Goal: Register for event/course

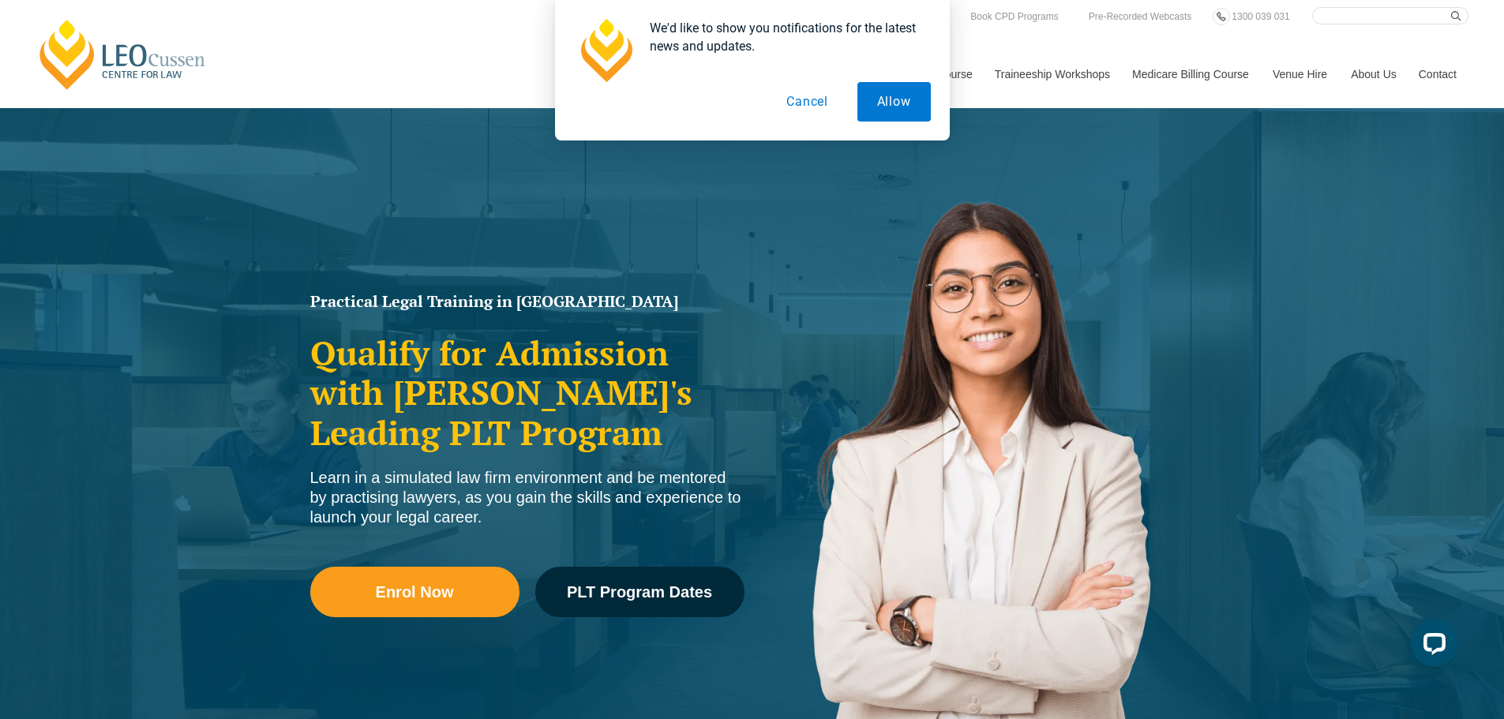
click at [805, 103] on button "Cancel" at bounding box center [807, 101] width 81 height 39
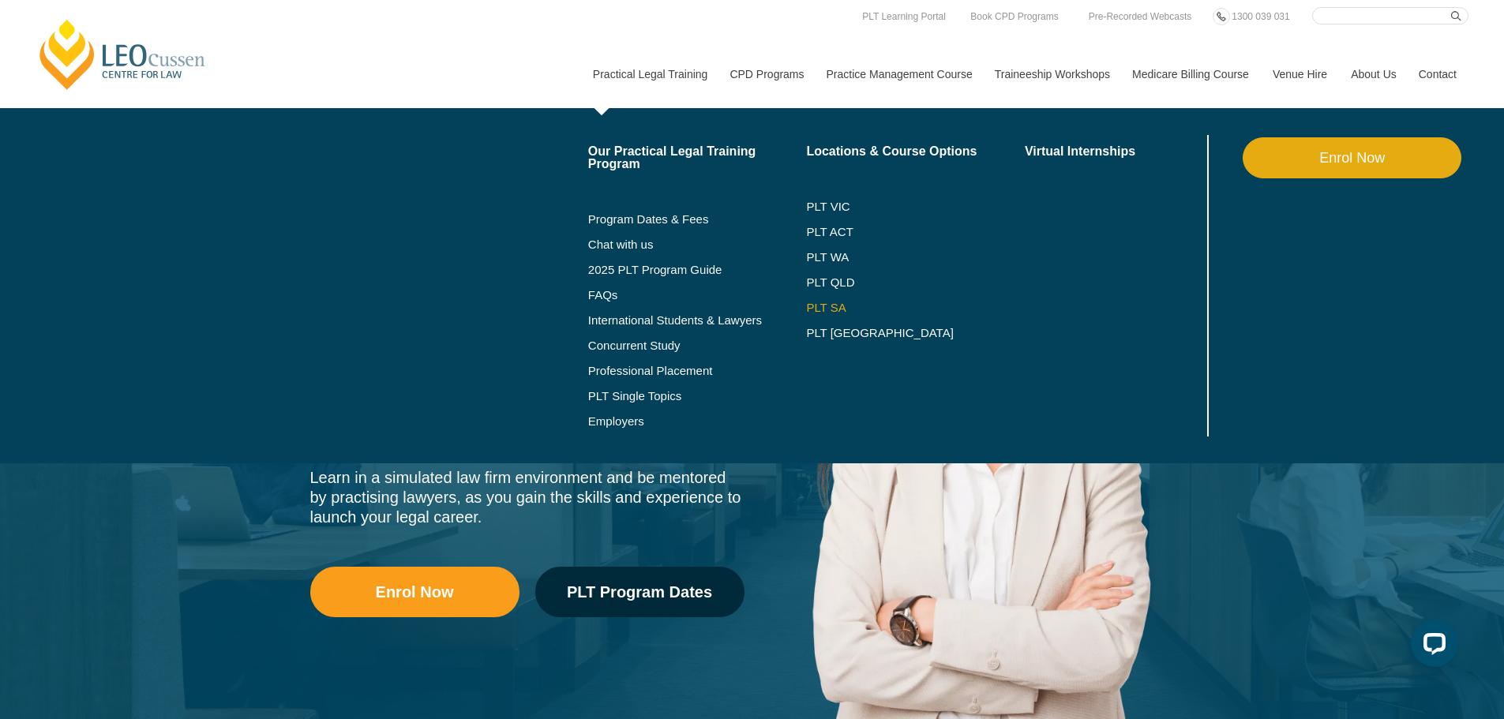
click at [831, 302] on link "PLT SA" at bounding box center [915, 308] width 219 height 13
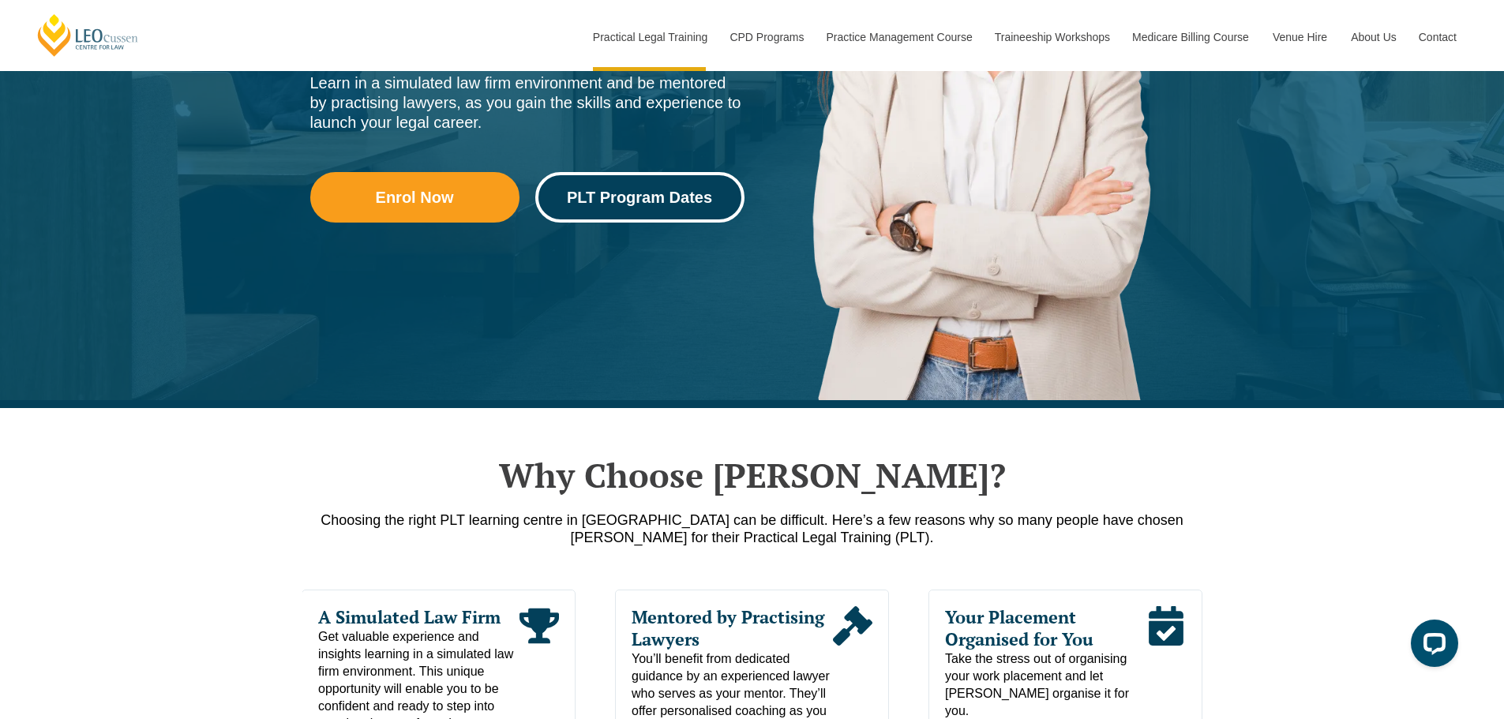
click at [636, 195] on span "PLT Program Dates" at bounding box center [639, 198] width 145 height 16
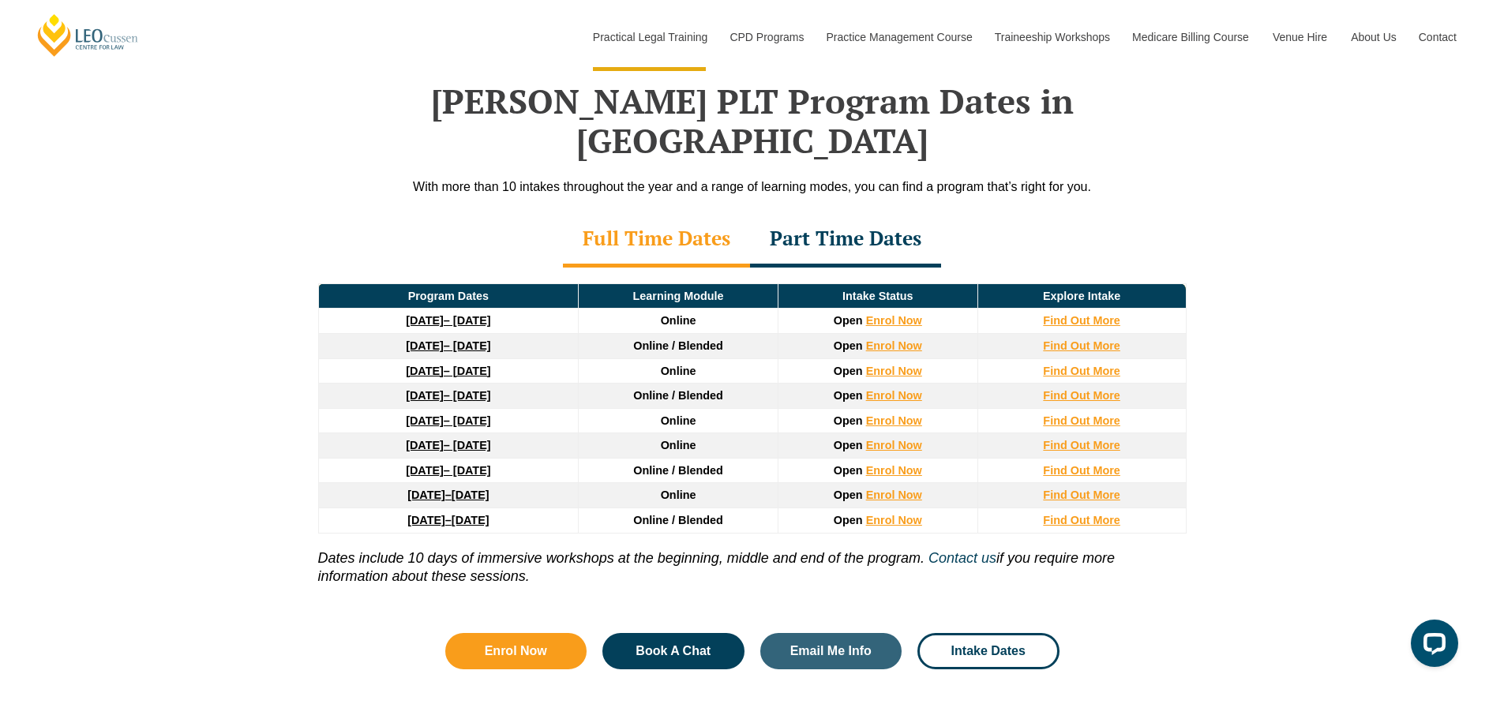
scroll to position [2037, 0]
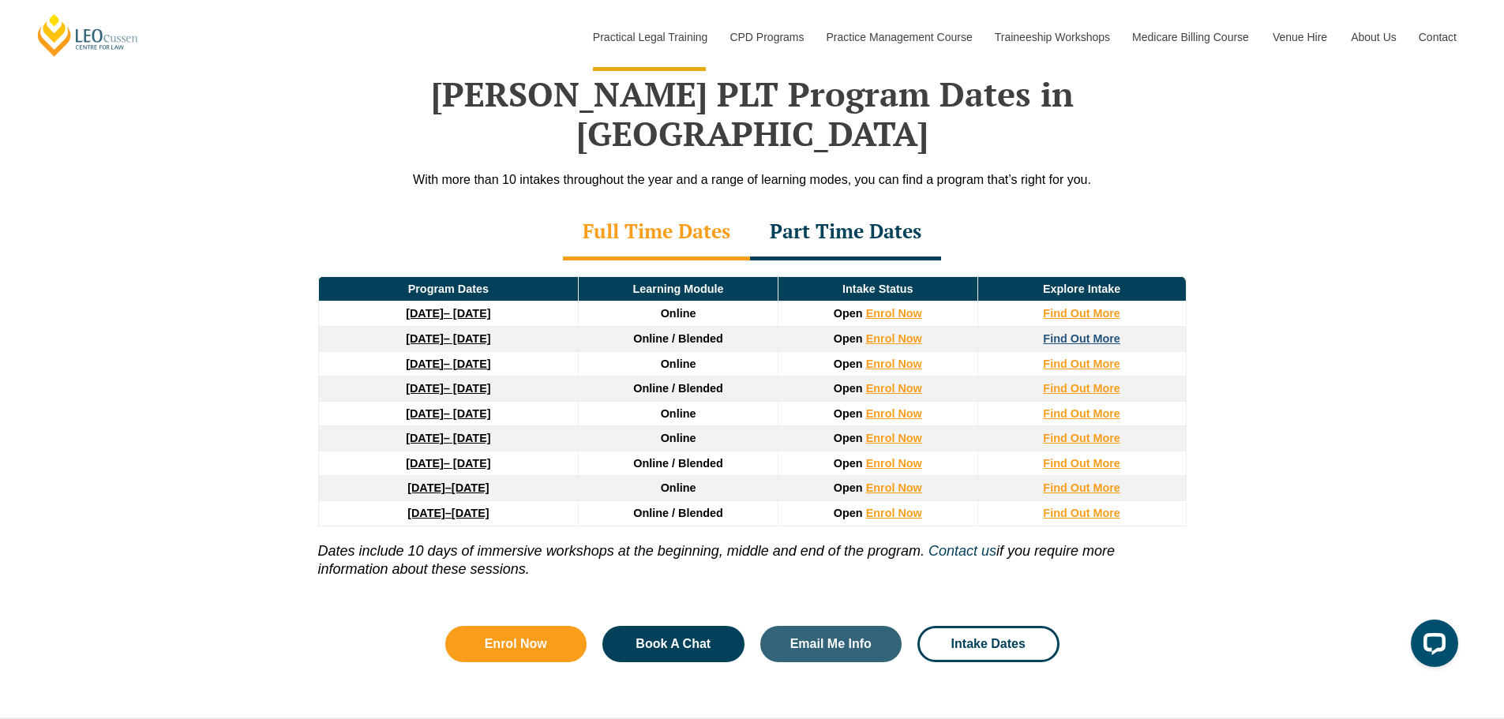
click at [1090, 332] on strong "Find Out More" at bounding box center [1081, 338] width 77 height 13
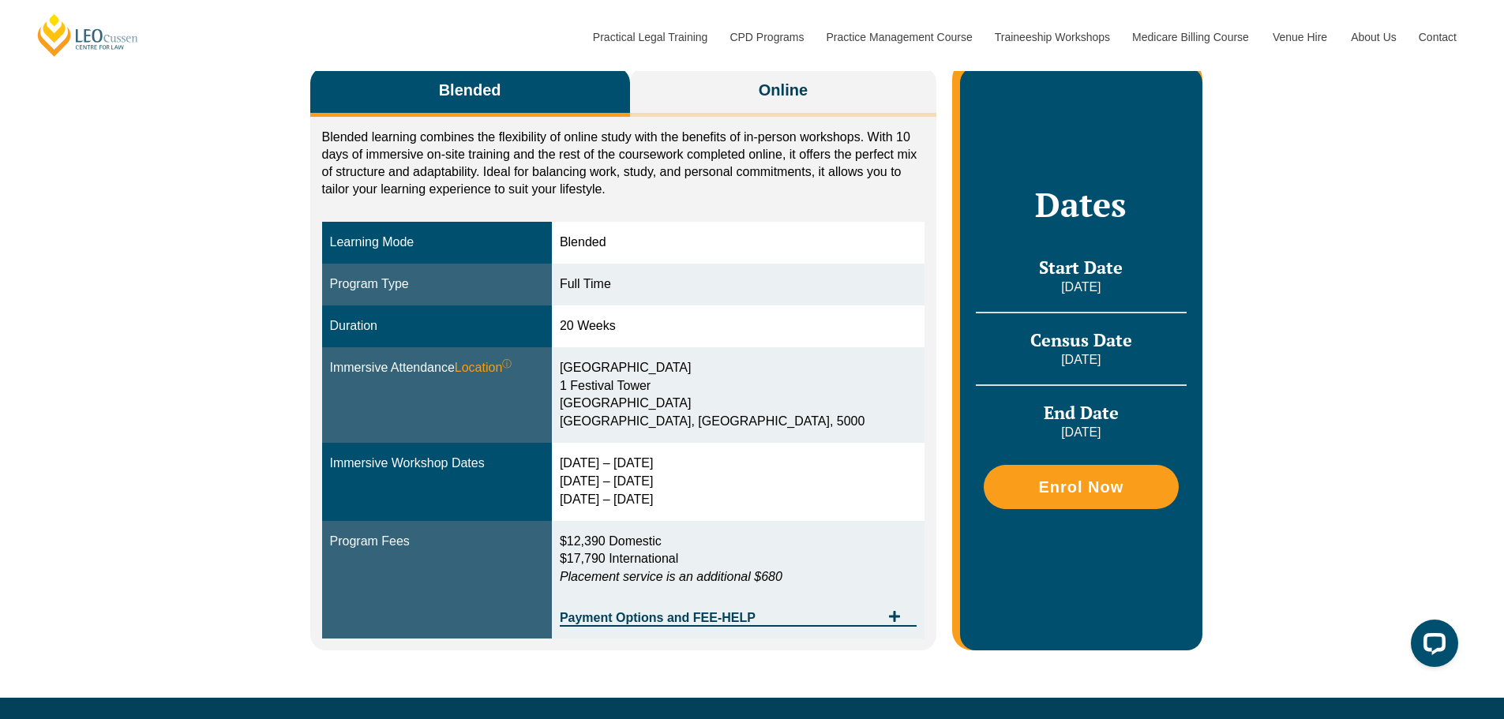
scroll to position [316, 0]
